Goal: Find specific page/section: Find specific page/section

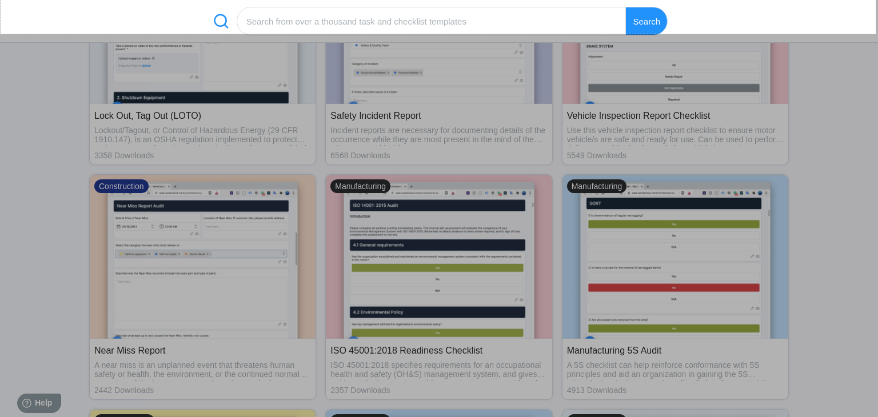
scroll to position [514, 0]
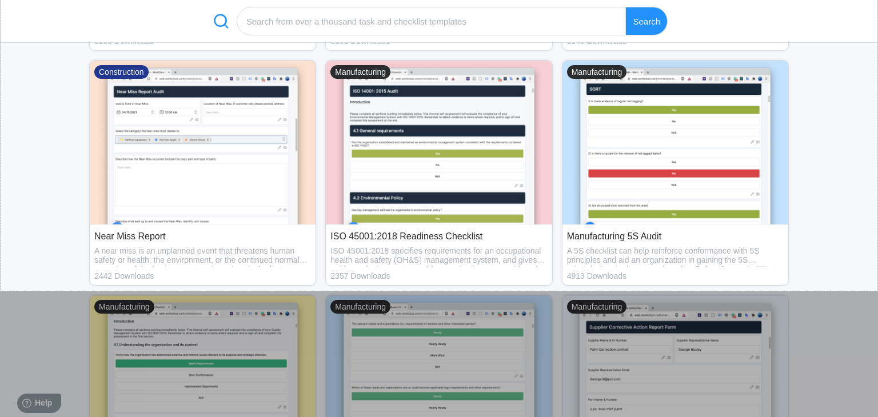
drag, startPoint x: 1, startPoint y: 34, endPoint x: 877, endPoint y: 291, distance: 913.2
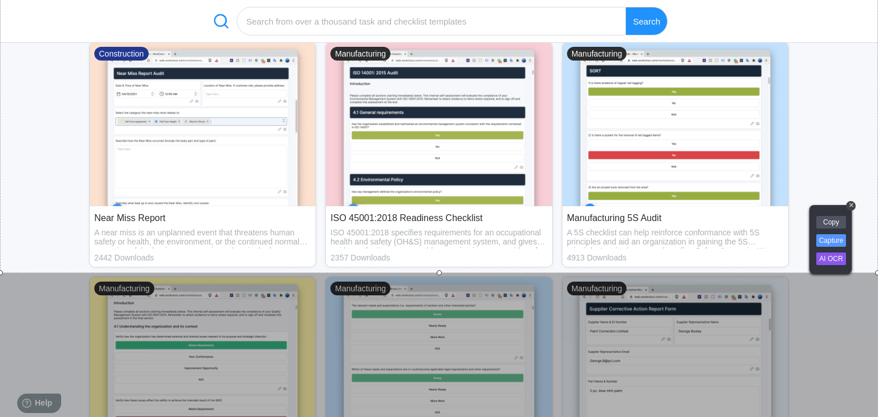
scroll to position [571, 0]
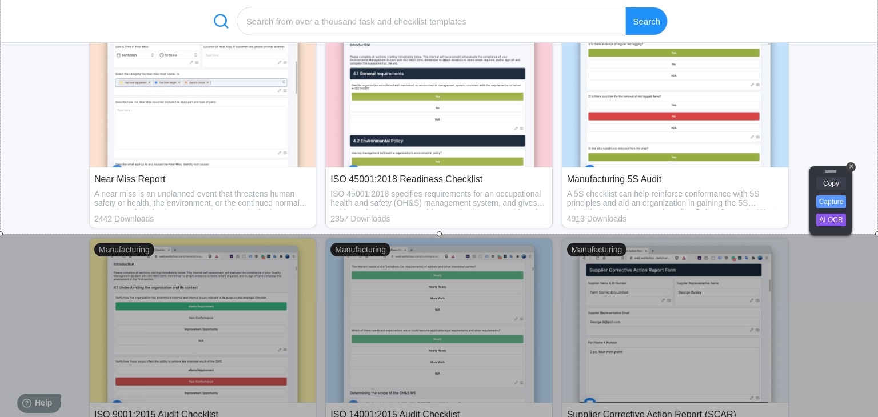
click at [834, 184] on link "Copy" at bounding box center [831, 183] width 30 height 13
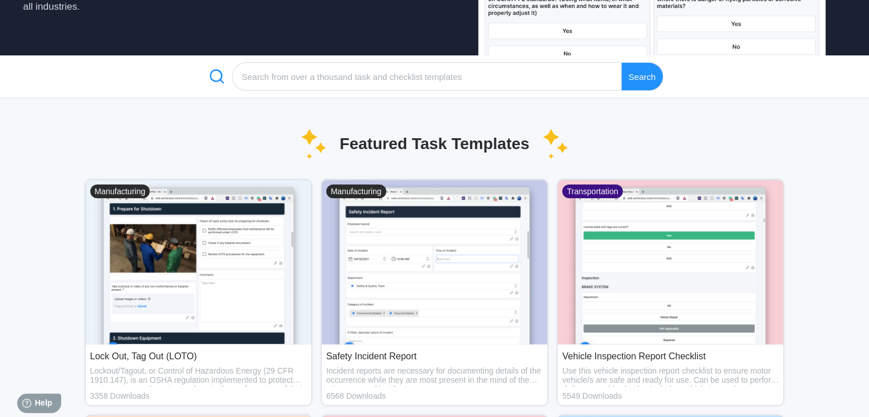
scroll to position [0, 0]
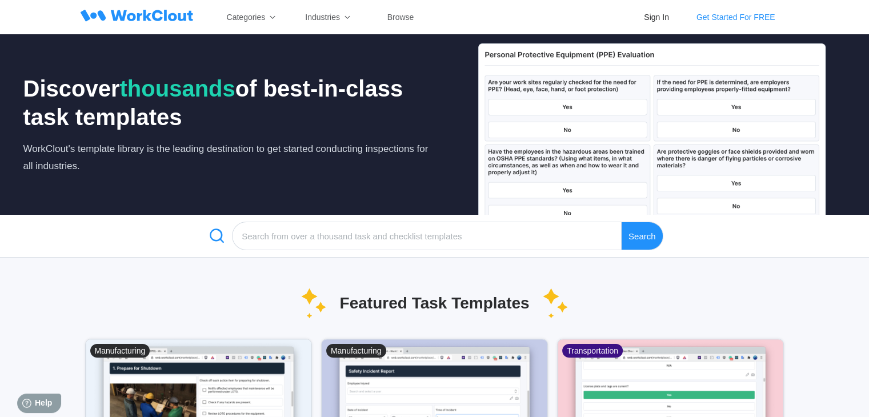
click at [122, 14] on icon at bounding box center [138, 15] width 114 height 25
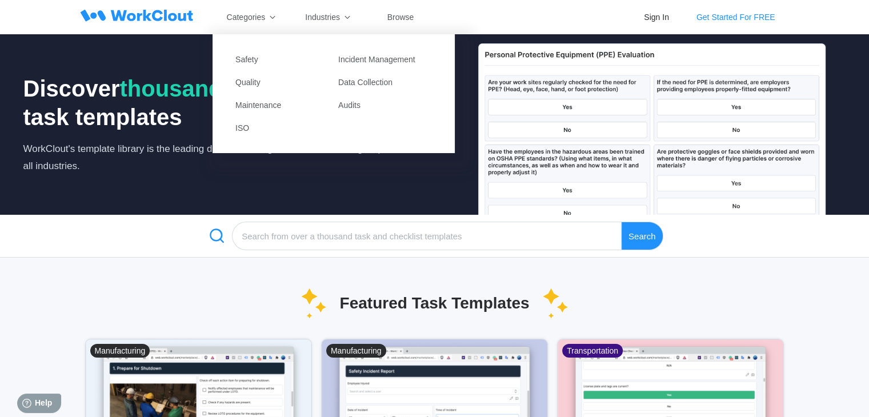
click at [145, 13] on icon at bounding box center [152, 15] width 83 height 11
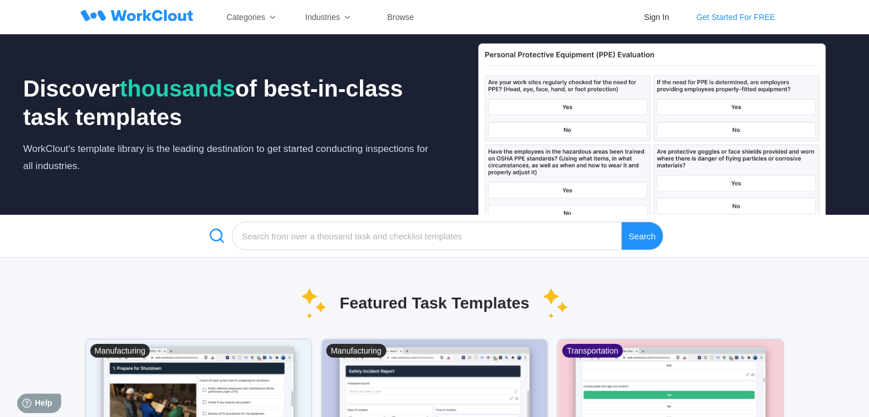
click at [145, 13] on icon at bounding box center [152, 15] width 83 height 11
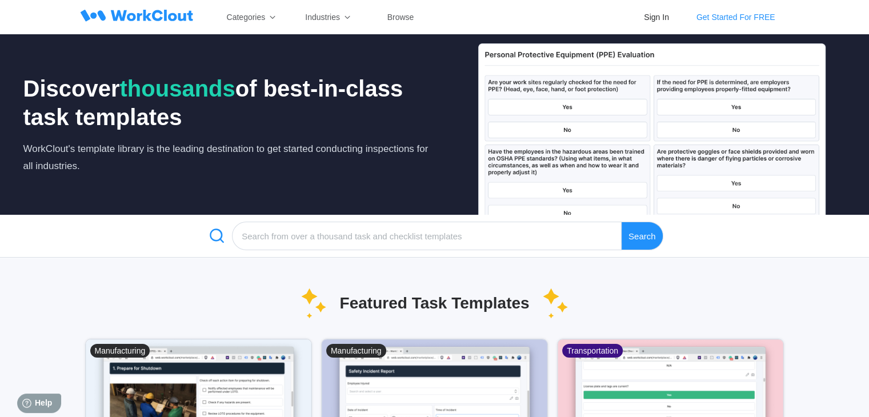
click at [145, 13] on icon at bounding box center [152, 15] width 83 height 11
